Goal: Task Accomplishment & Management: Use online tool/utility

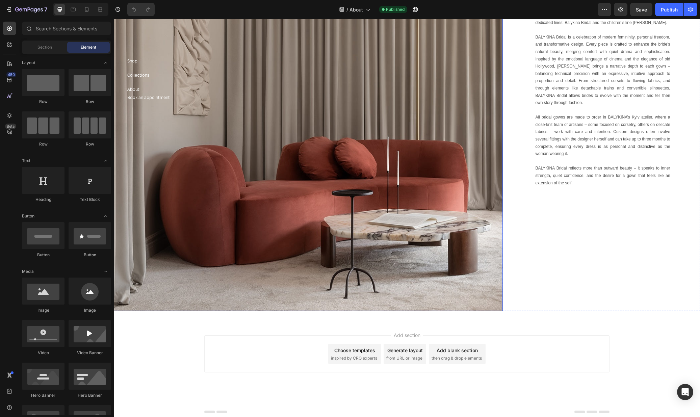
scroll to position [133, 0]
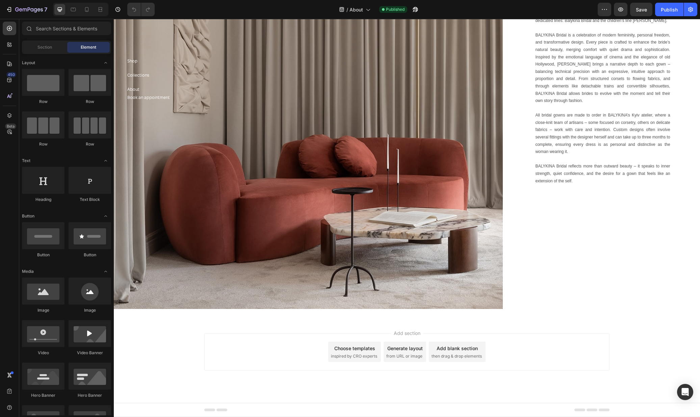
click at [363, 353] on span "inspired by CRO experts" at bounding box center [354, 356] width 46 height 6
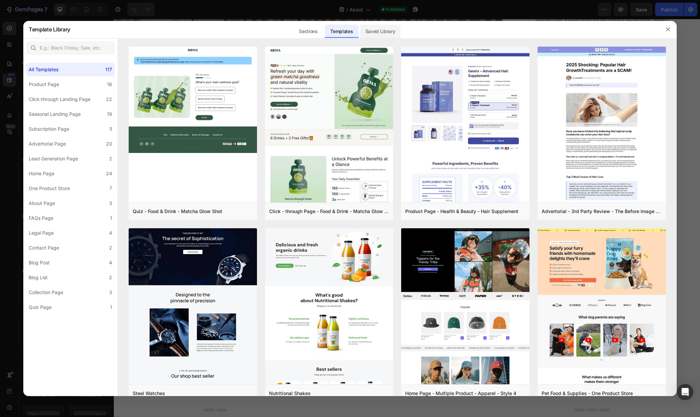
click at [365, 27] on div "Saved Library" at bounding box center [380, 32] width 41 height 14
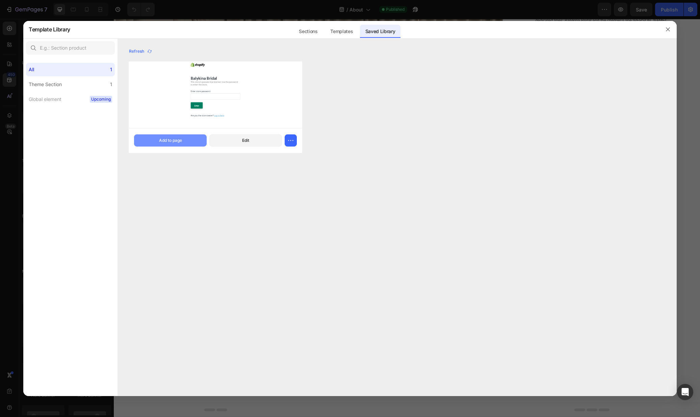
click at [169, 141] on div "Add to page" at bounding box center [170, 140] width 23 height 6
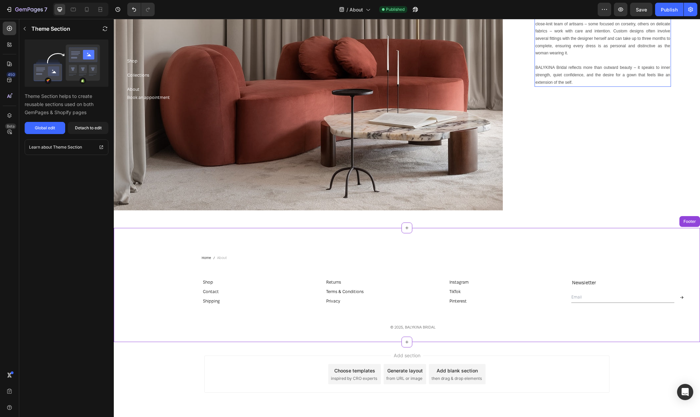
scroll to position [253, 0]
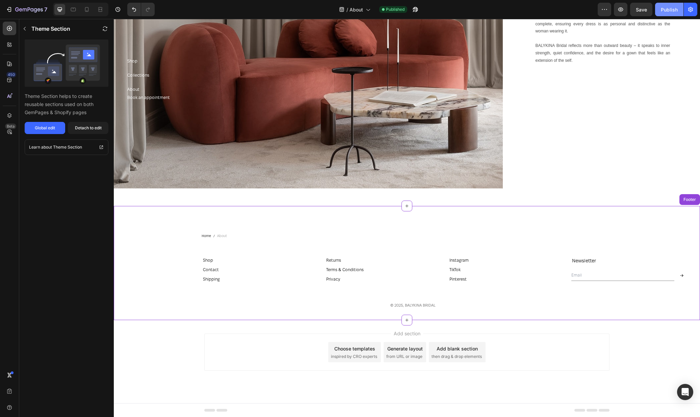
click at [672, 14] on button "Publish" at bounding box center [669, 10] width 28 height 14
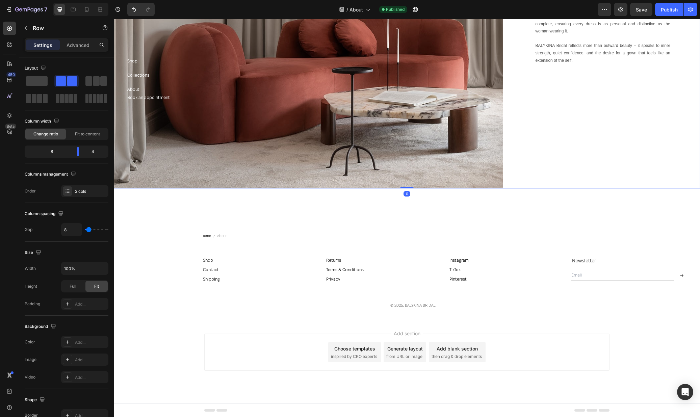
scroll to position [0, 0]
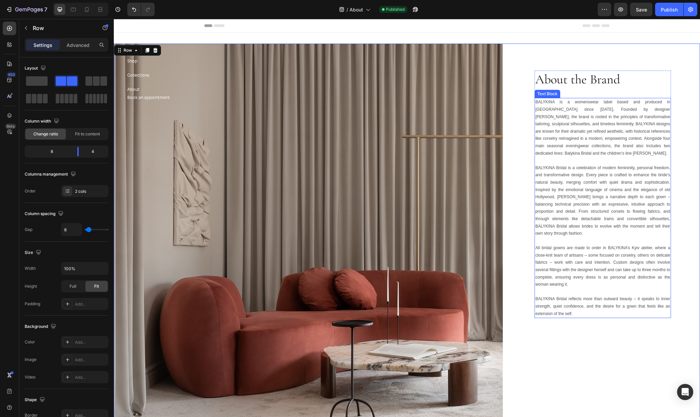
click at [566, 127] on p "BALYKINA is a womenswear label based and produced in [GEOGRAPHIC_DATA] since [D…" at bounding box center [602, 128] width 135 height 58
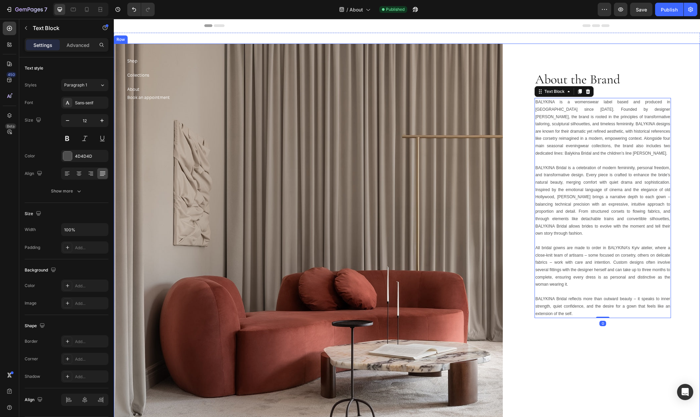
click at [587, 46] on div "About the Brand Heading BALYKINA is a womenswear label based and produced in [G…" at bounding box center [603, 243] width 195 height 398
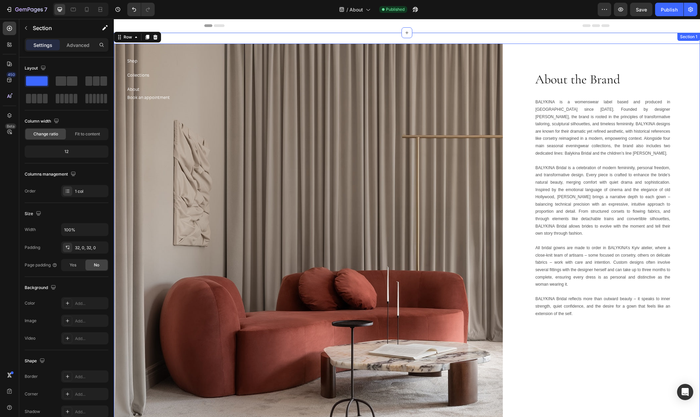
click at [589, 40] on div "Image About the Brand Heading BALYKINA is a womenswear label based and produced…" at bounding box center [407, 243] width 586 height 420
click at [574, 24] on div "Header" at bounding box center [406, 26] width 405 height 14
